Goal: Information Seeking & Learning: Find specific fact

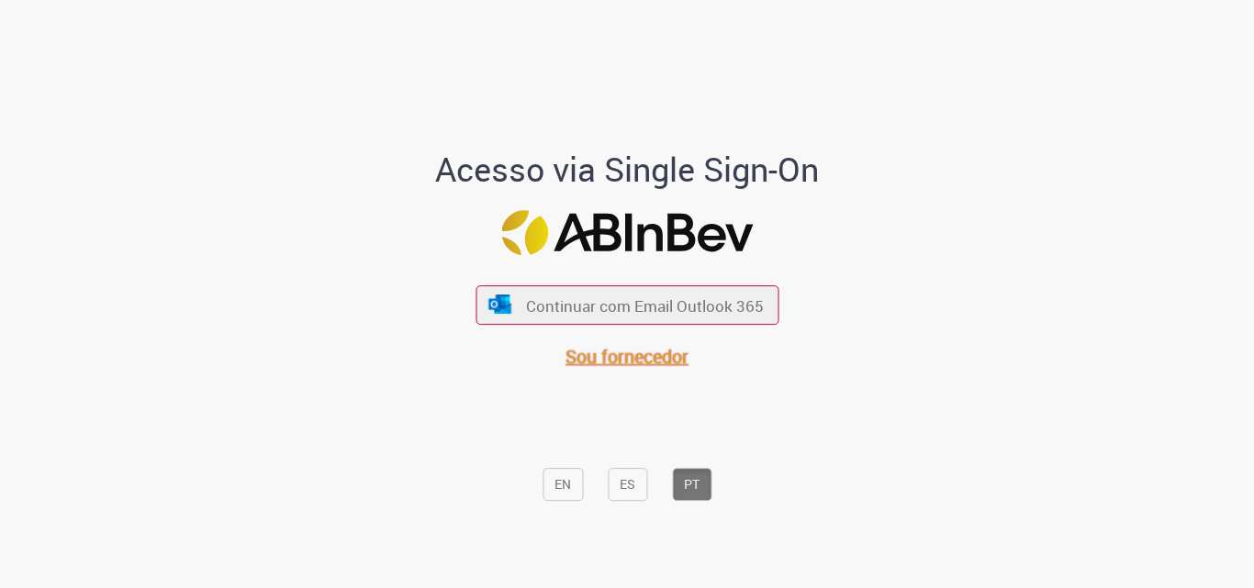
click at [644, 352] on font "Sou fornecedor" at bounding box center [626, 356] width 123 height 25
click at [953, 451] on div "Acesso via Single Sign-On Continuar com Email Outlook 365 Sou fornecedor EN ES …" at bounding box center [627, 301] width 1074 height 583
click at [616, 358] on font "Sou fornecedor" at bounding box center [626, 356] width 123 height 25
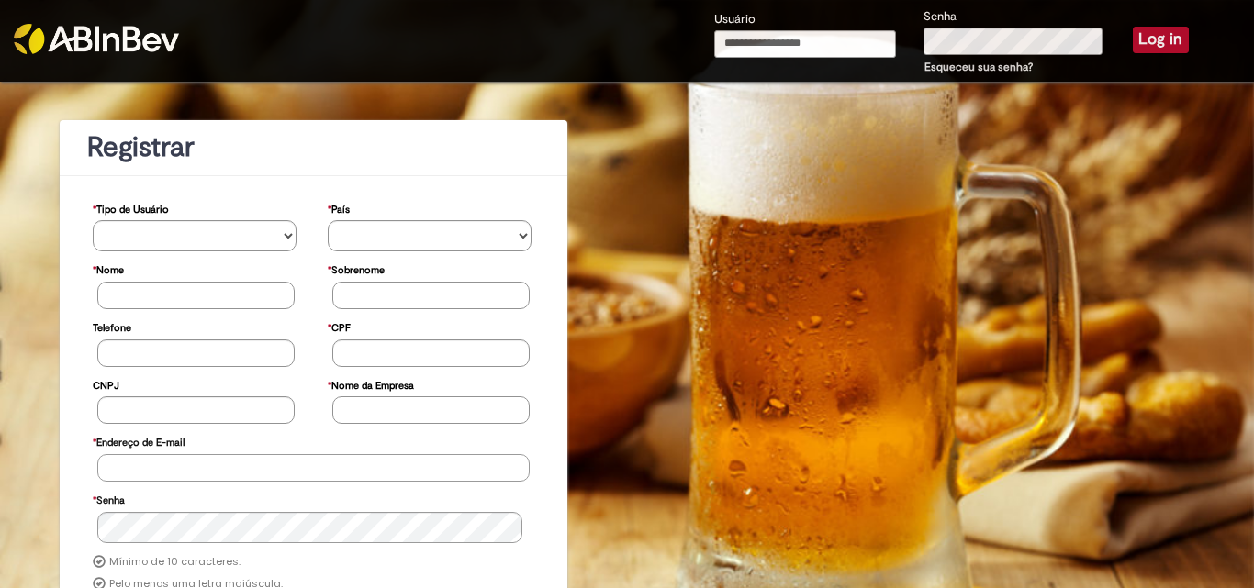
type input "**********"
click at [1151, 31] on button "Log in" at bounding box center [1161, 40] width 56 height 26
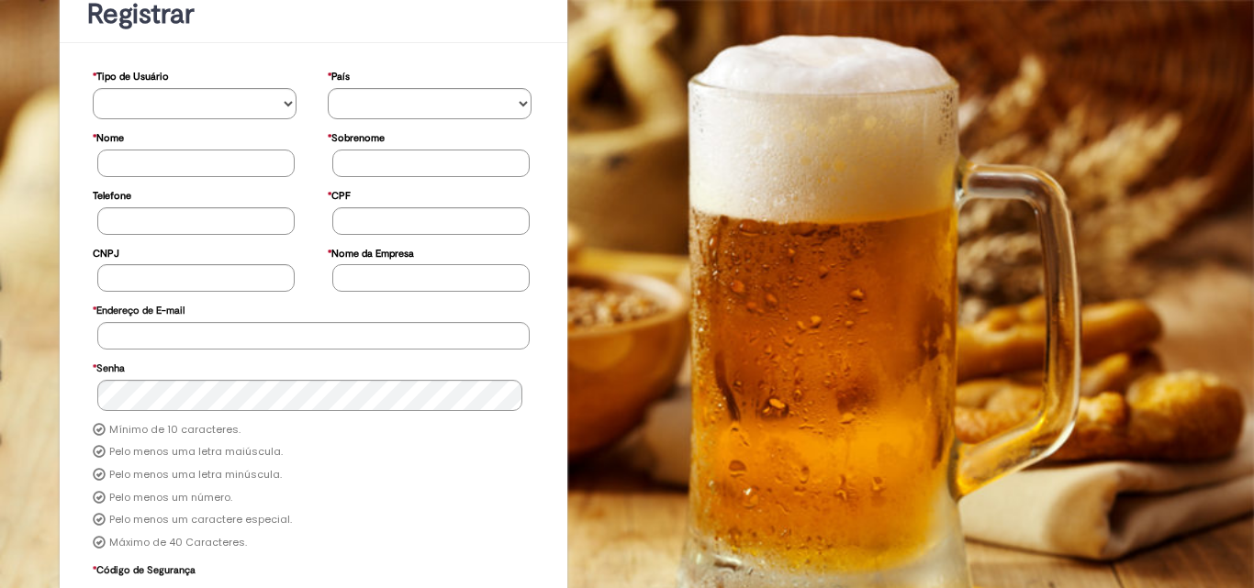
scroll to position [240, 0]
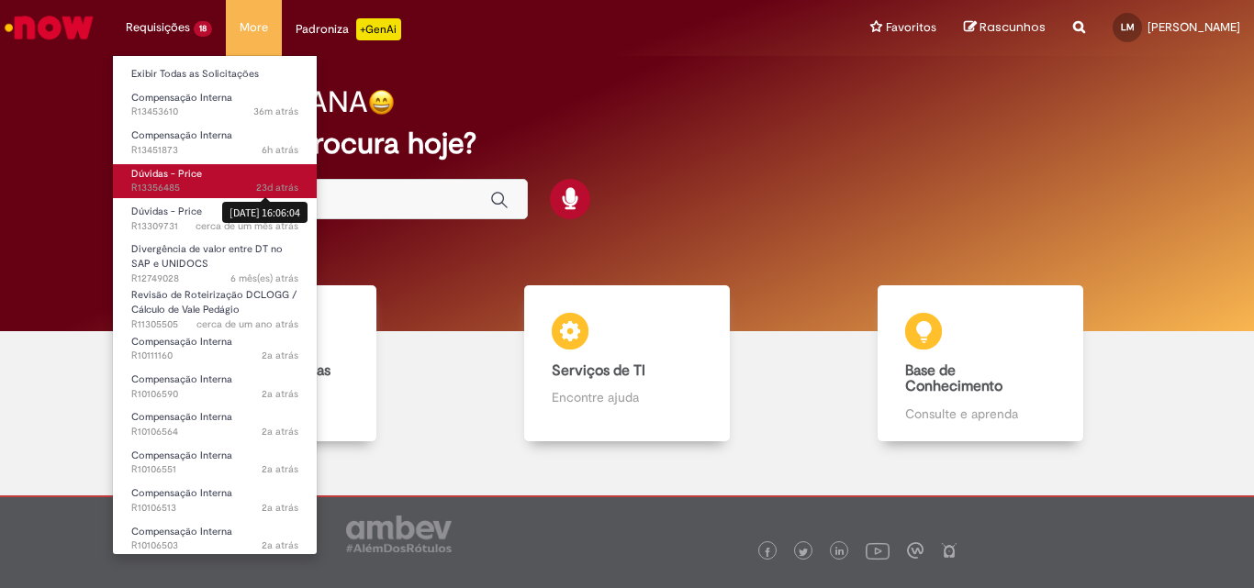
click at [267, 189] on span "23d atrás" at bounding box center [277, 188] width 42 height 14
click at [231, 174] on link "Dúvidas - Price 23d atrás 23 dias atrás [DATE] 16:06:04 R13356485" at bounding box center [215, 181] width 204 height 34
click at [169, 174] on span "Dúvidas - Price" at bounding box center [166, 174] width 71 height 14
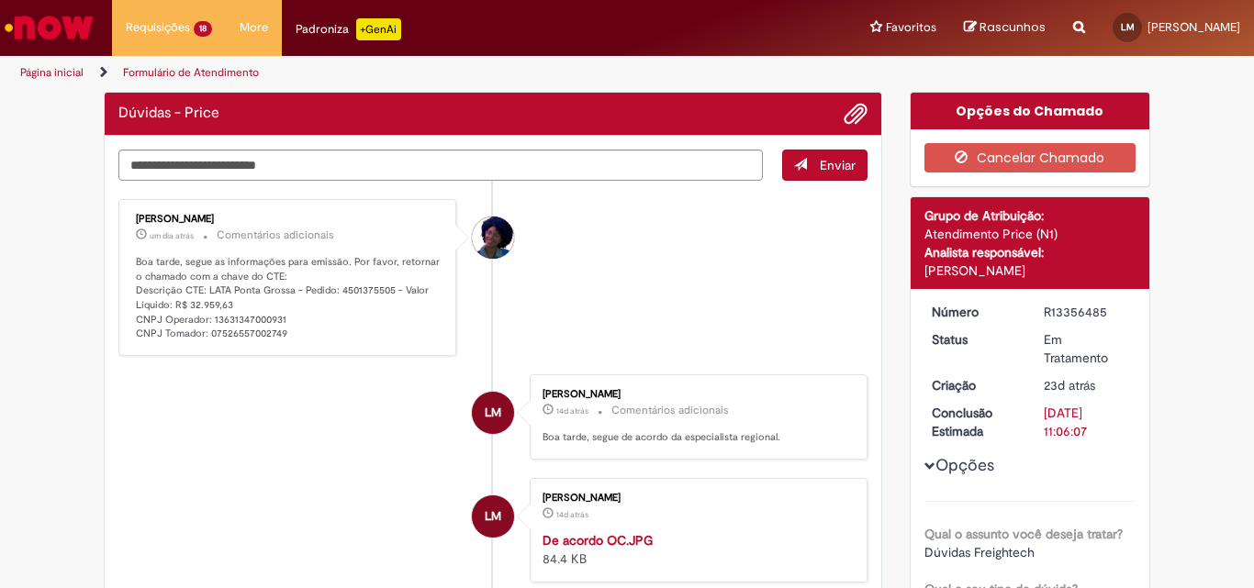
click at [598, 225] on li "[PERSON_NAME] um dia atrás um dia atrás Comentários adicionais Boa tarde, segue…" at bounding box center [492, 277] width 749 height 157
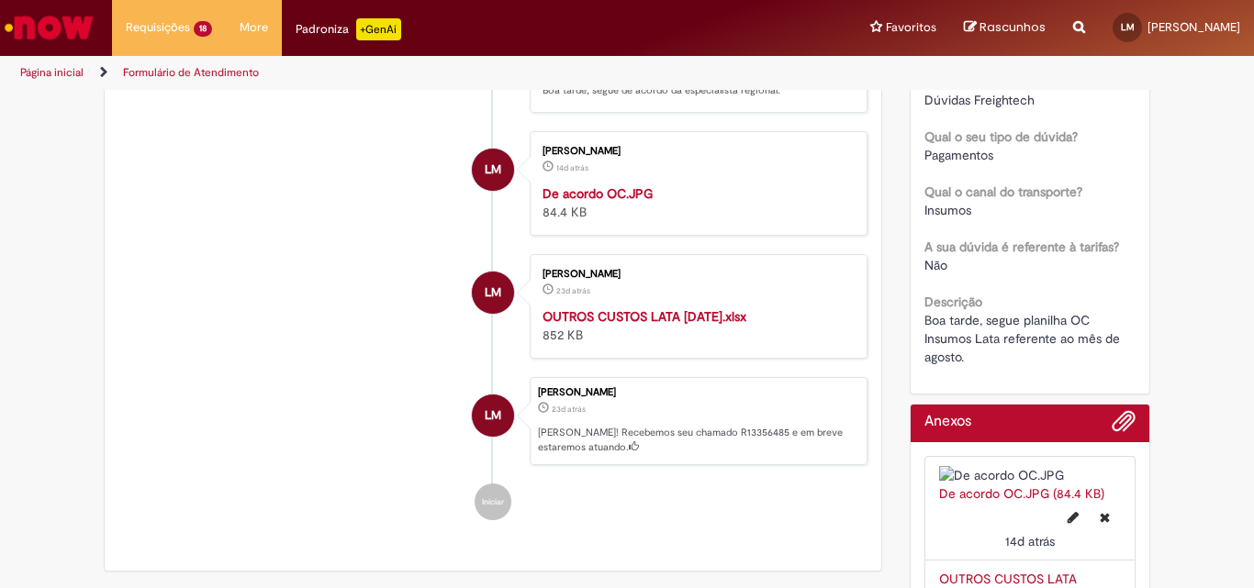
scroll to position [459, 0]
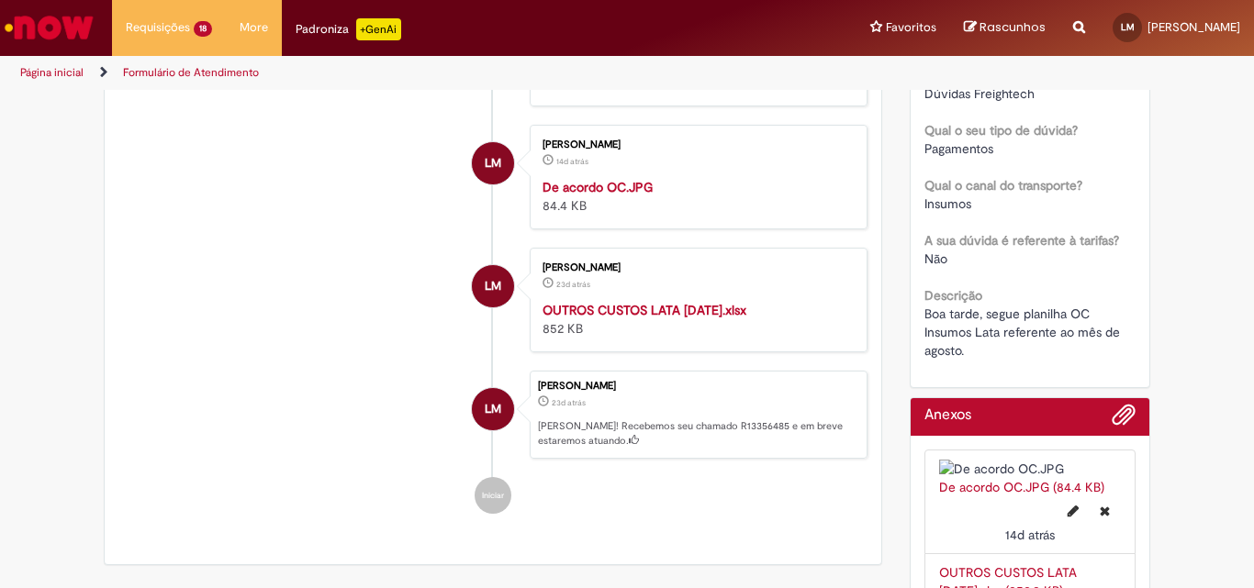
click at [675, 318] on strong "OUTROS CUSTOS LATA [DATE].xlsx" at bounding box center [644, 310] width 204 height 17
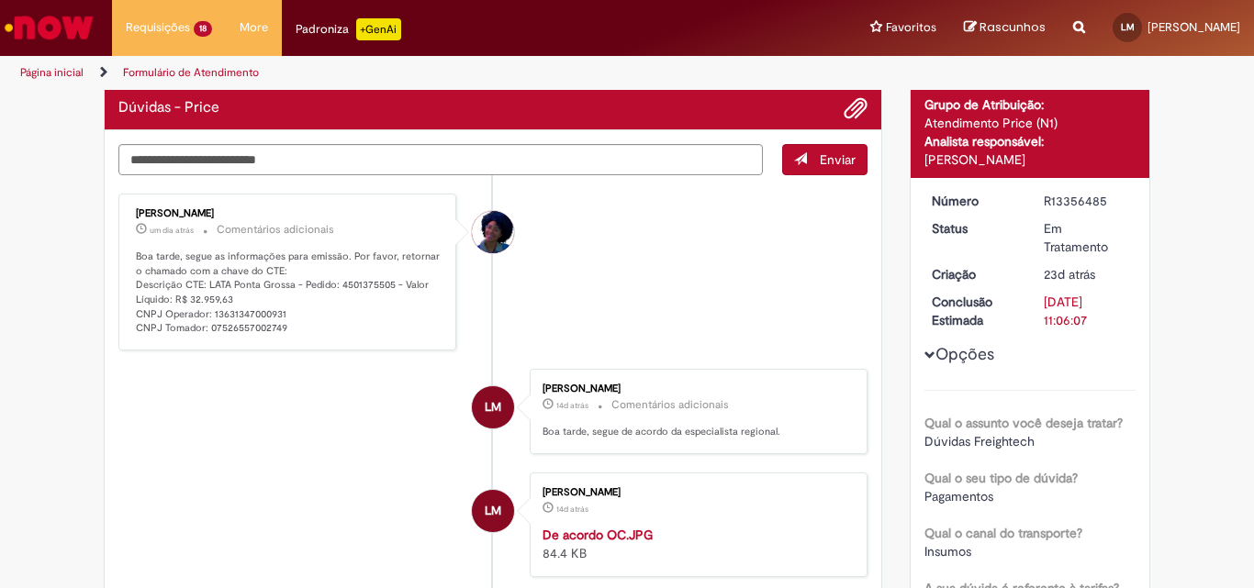
scroll to position [0, 0]
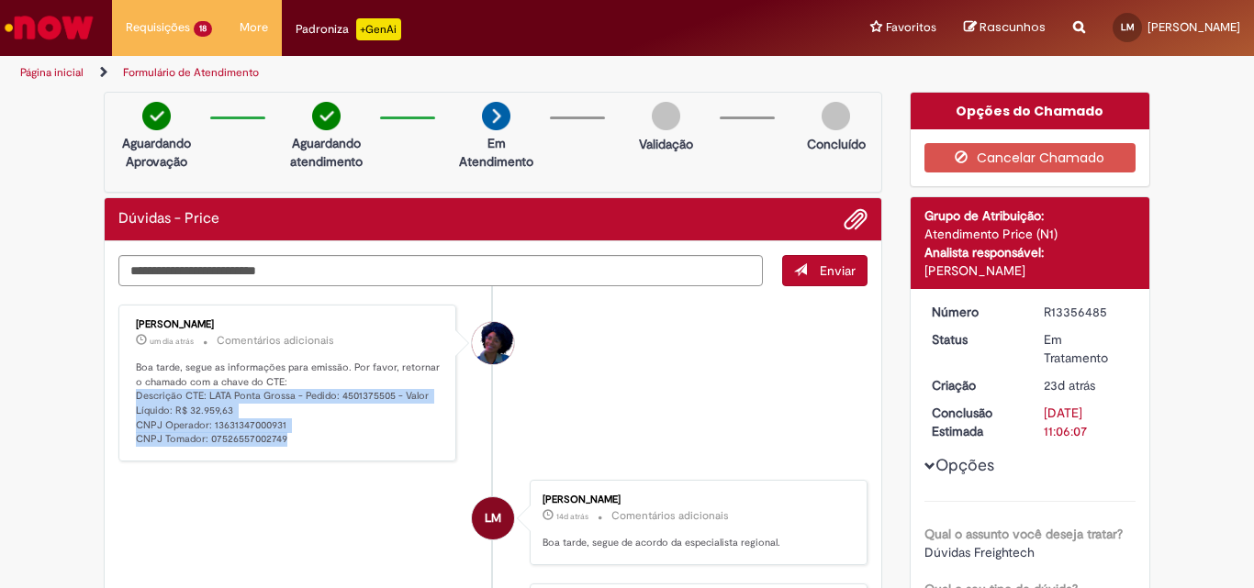
drag, startPoint x: 129, startPoint y: 395, endPoint x: 283, endPoint y: 434, distance: 158.3
click at [283, 434] on p "Boa tarde, segue as informações para emissão. Por favor, retornar o chamado com…" at bounding box center [289, 404] width 306 height 86
copy p "Descrição CTE: LATA Ponta Grossa - Pedido: 4501375505 - Valor Líquido: R$ 32.95…"
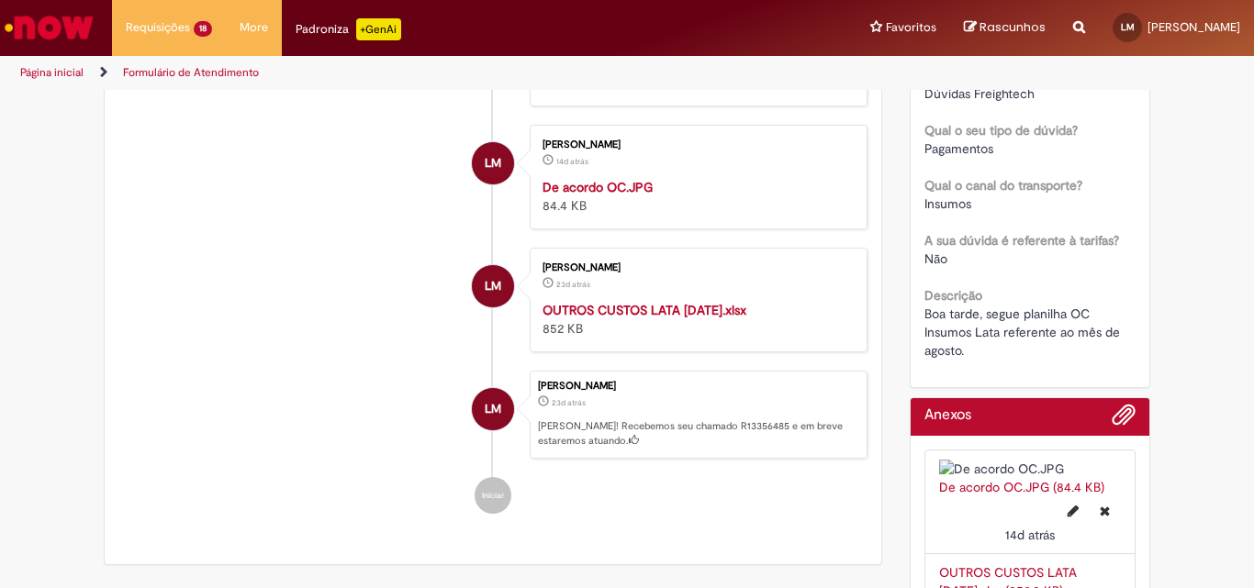
scroll to position [367, 0]
